Goal: Task Accomplishment & Management: Manage account settings

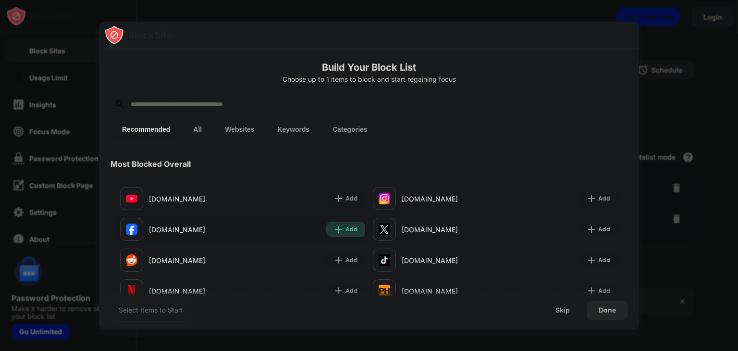
click at [336, 230] on img at bounding box center [339, 229] width 10 height 10
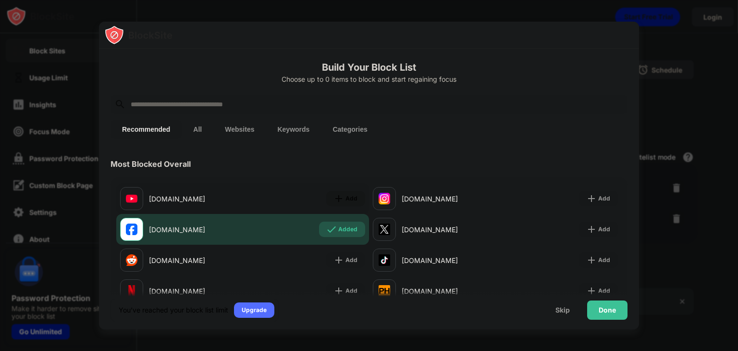
click at [336, 199] on img at bounding box center [339, 199] width 10 height 10
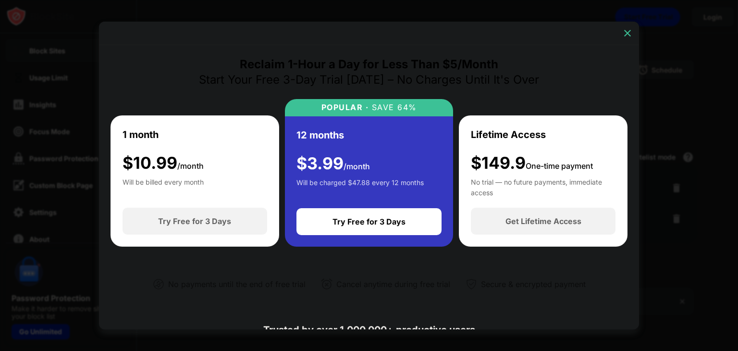
click at [620, 32] on div at bounding box center [627, 32] width 15 height 15
